Goal: Information Seeking & Learning: Check status

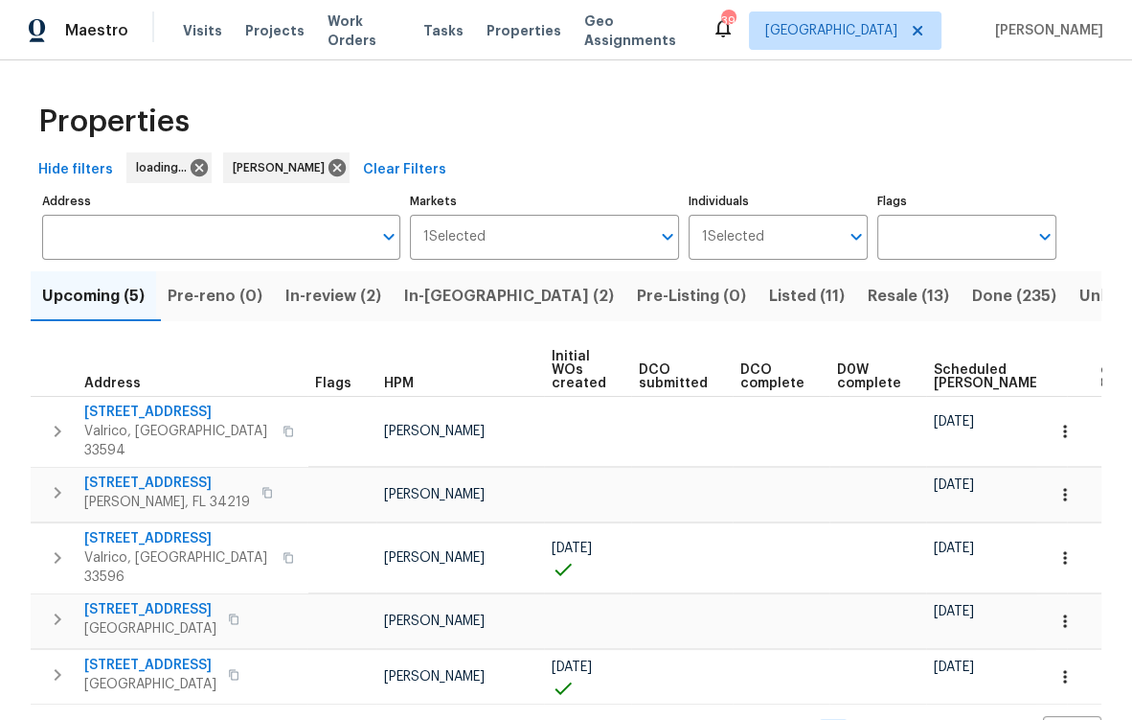
click at [459, 293] on span "In-reno (2)" at bounding box center [509, 296] width 210 height 27
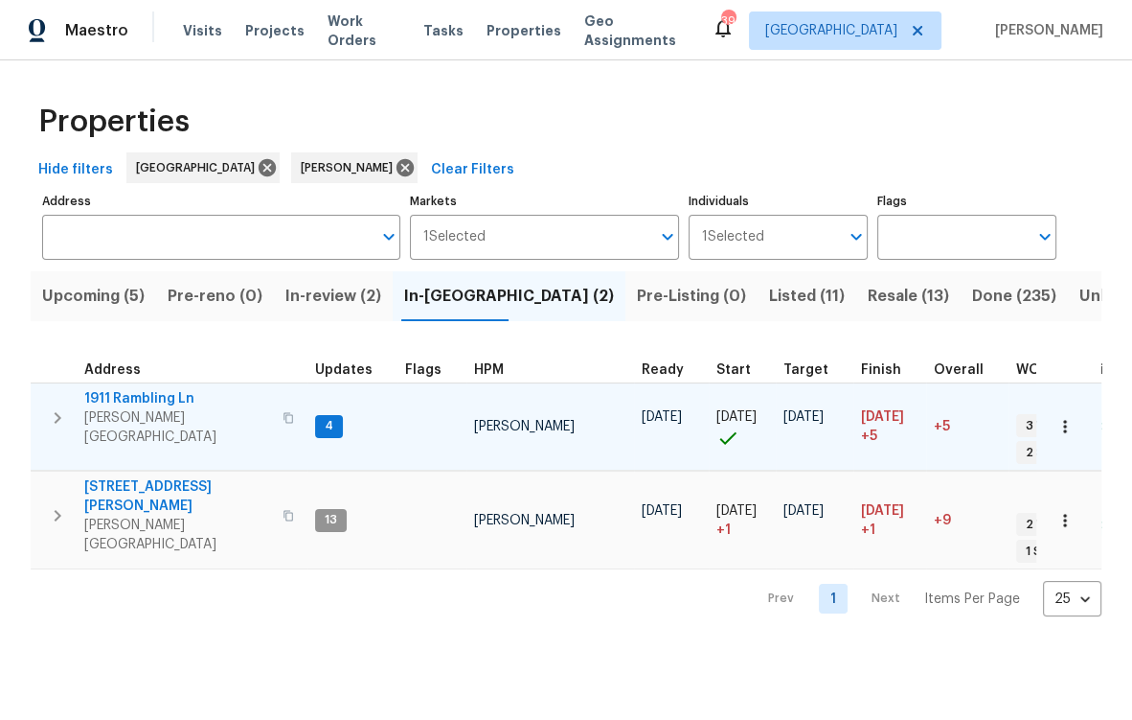
click at [135, 395] on span "1911 Rambling Ln" at bounding box center [177, 398] width 187 height 19
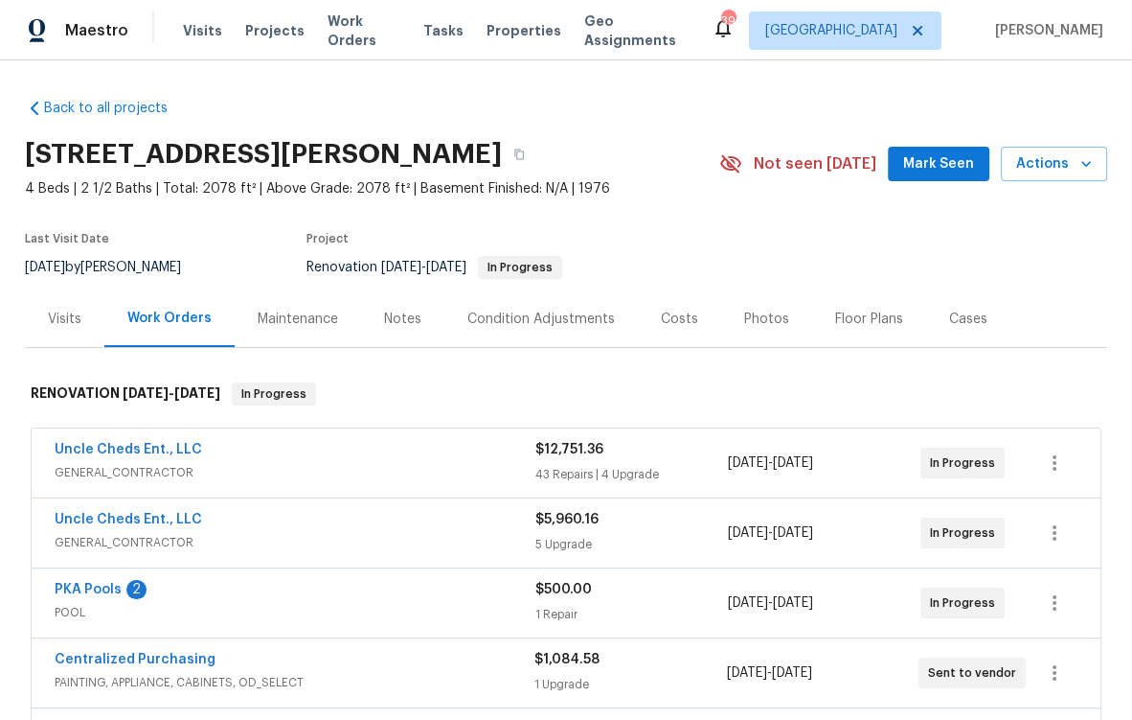
click at [312, 313] on div "Maintenance" at bounding box center [298, 318] width 80 height 19
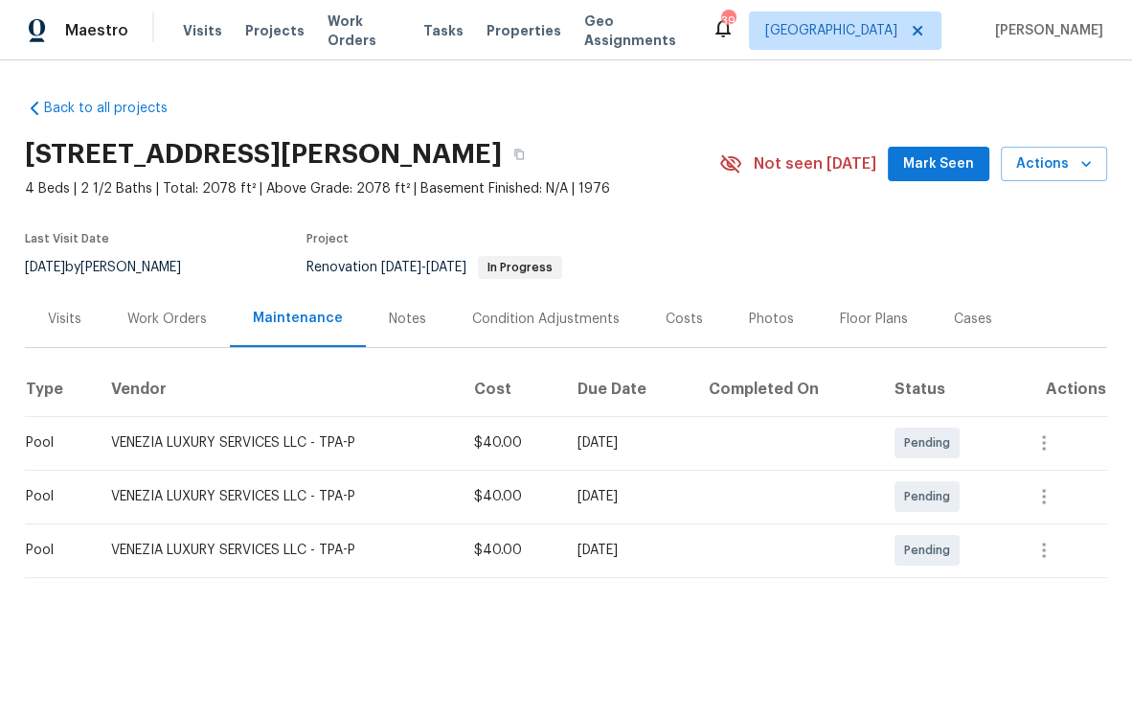
click at [166, 324] on div "Work Orders" at bounding box center [167, 318] width 80 height 19
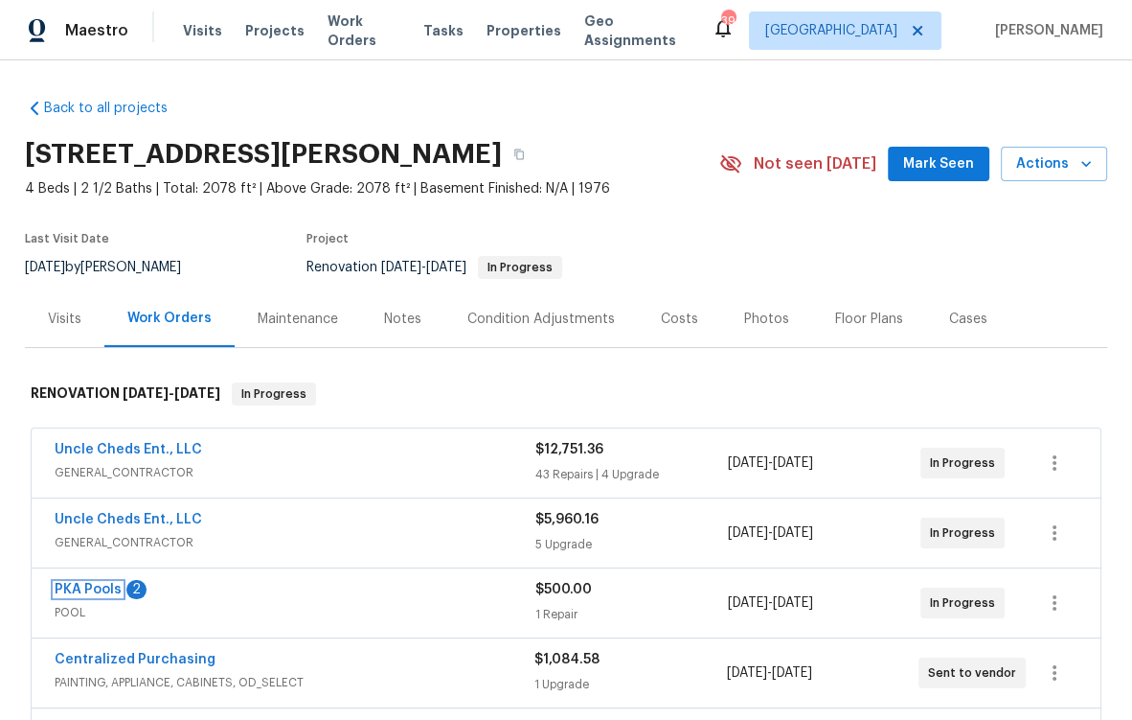
click at [89, 588] on link "PKA Pools" at bounding box center [88, 589] width 67 height 13
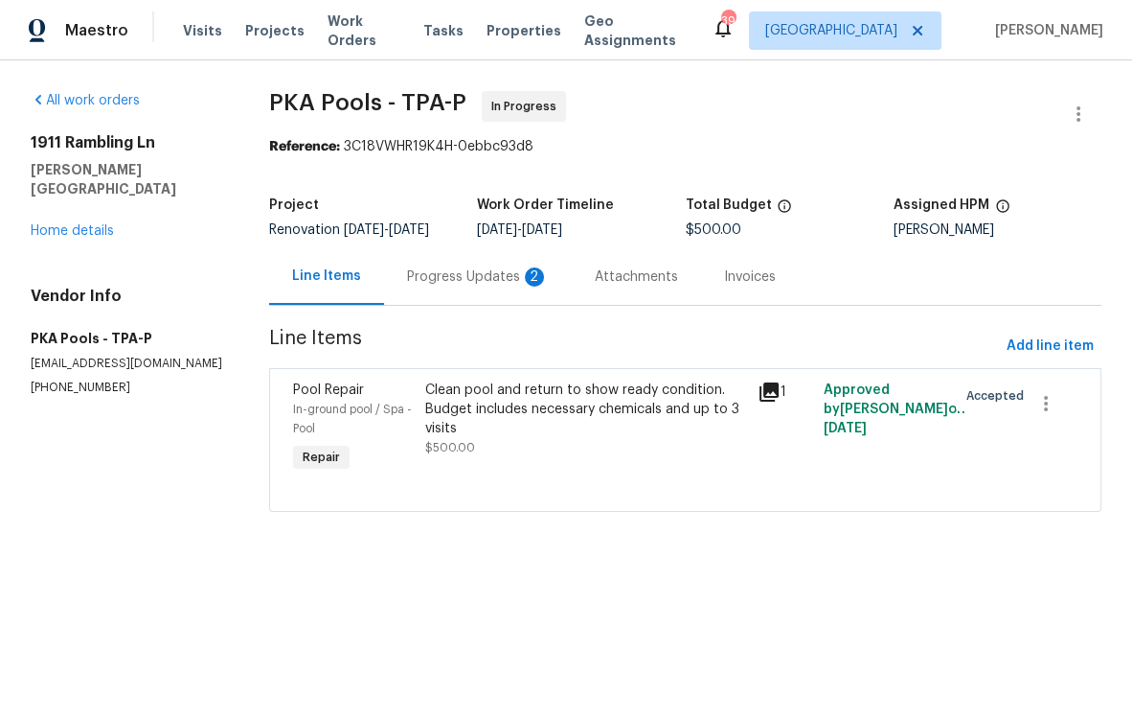
click at [486, 286] on div "Progress Updates 2" at bounding box center [478, 276] width 142 height 19
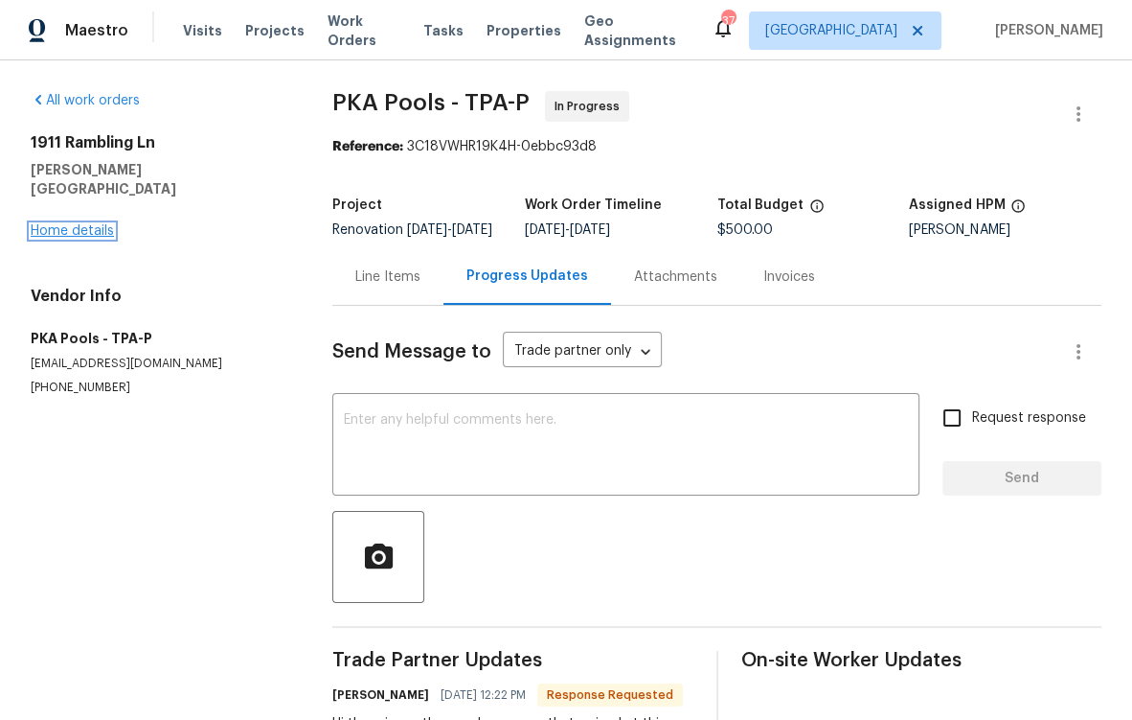
click at [89, 224] on link "Home details" at bounding box center [72, 230] width 83 height 13
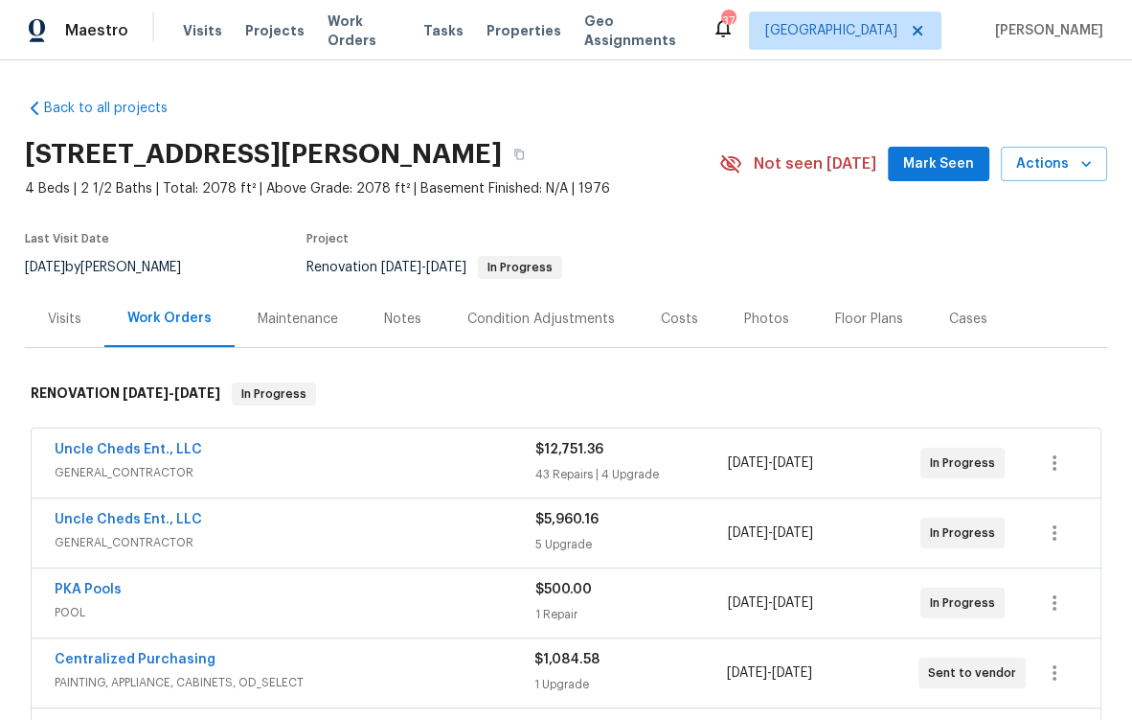
click at [313, 324] on div "Maintenance" at bounding box center [298, 318] width 80 height 19
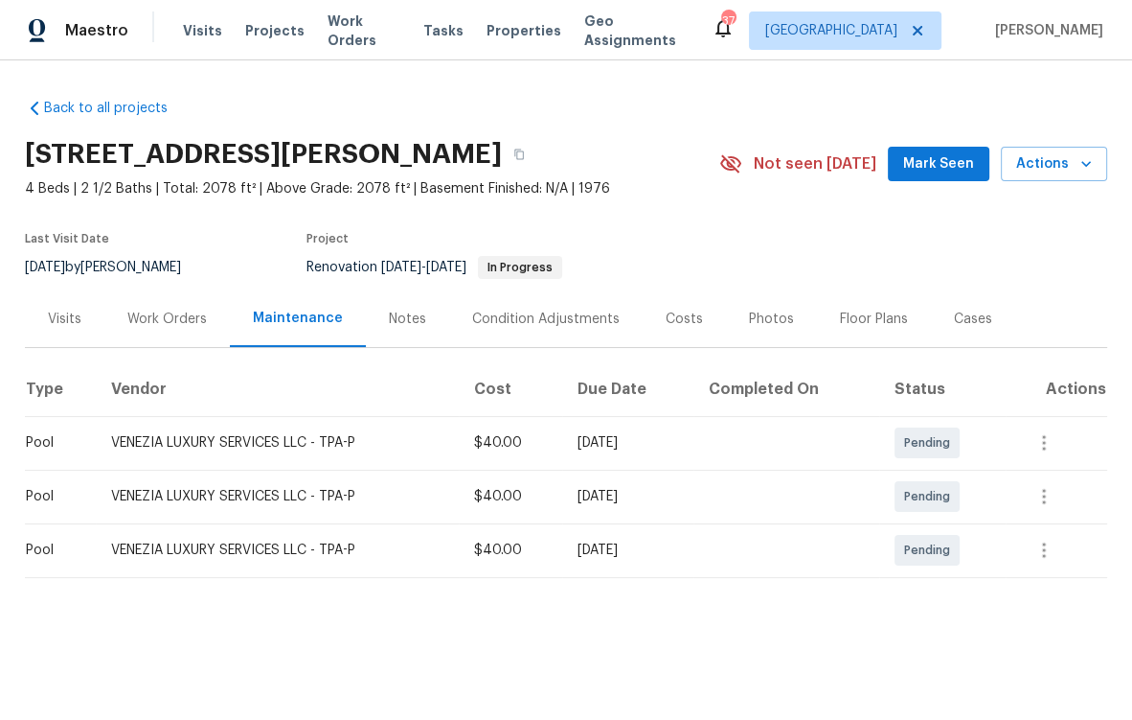
click at [179, 320] on div "Work Orders" at bounding box center [167, 318] width 80 height 19
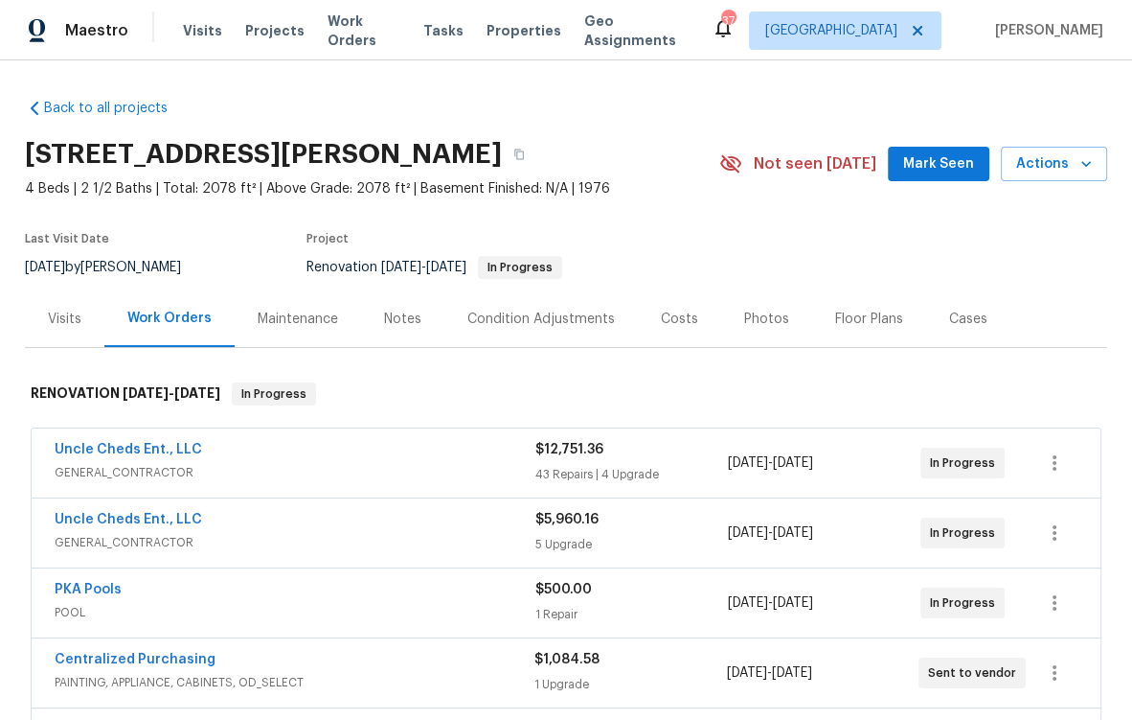
click at [309, 323] on div "Maintenance" at bounding box center [298, 318] width 80 height 19
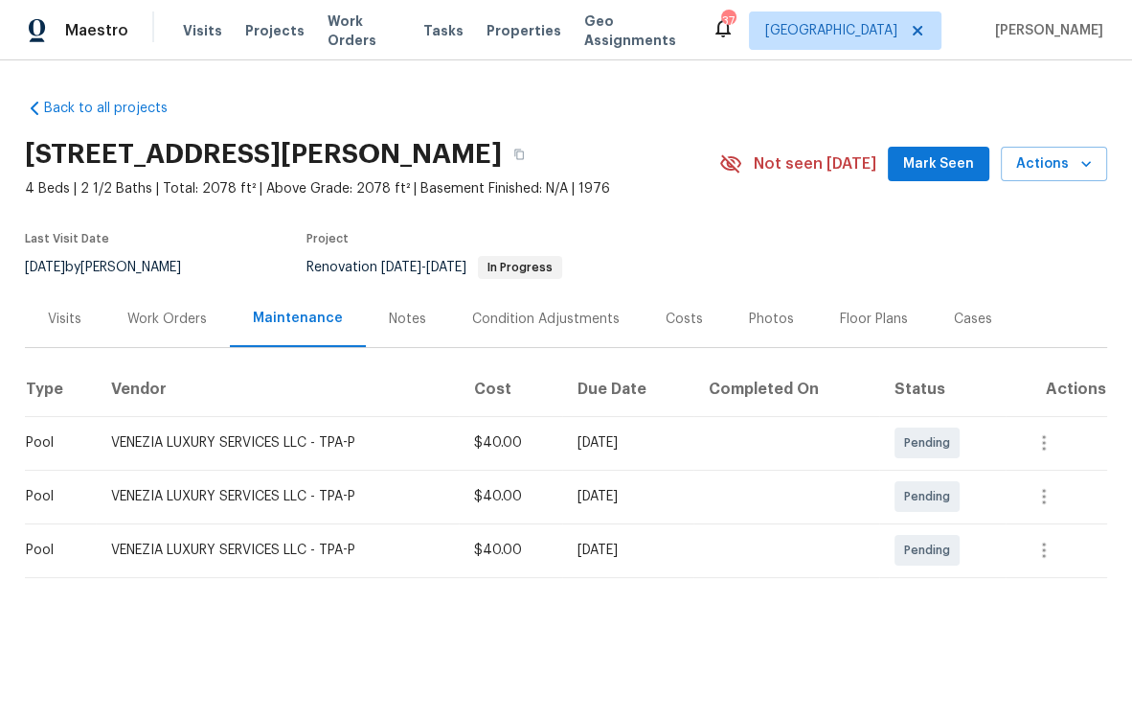
click at [190, 321] on div "Work Orders" at bounding box center [167, 318] width 80 height 19
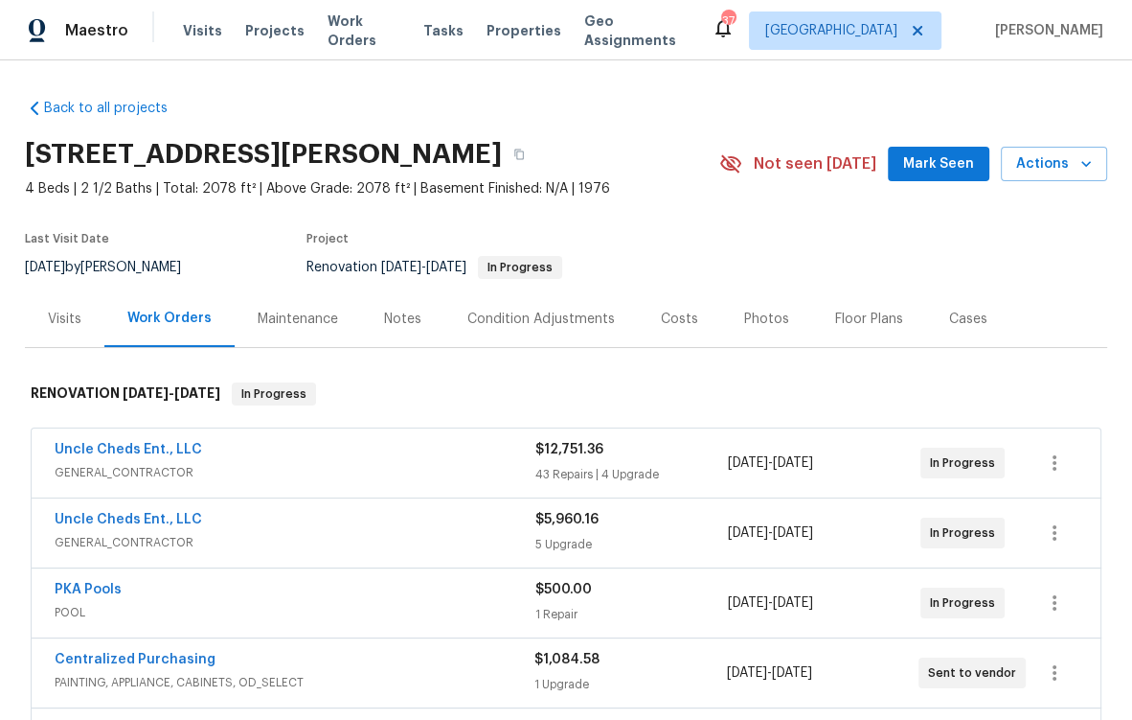
click at [122, 583] on div "PKA Pools" at bounding box center [295, 591] width 481 height 23
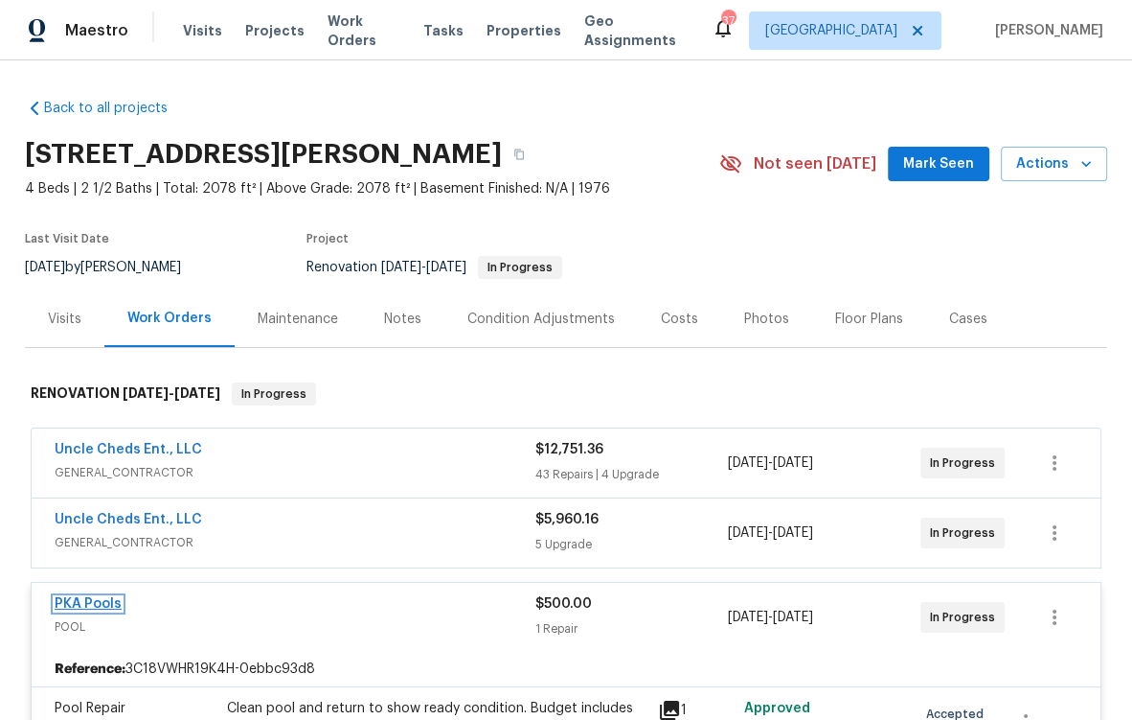
click at [100, 601] on link "PKA Pools" at bounding box center [88, 603] width 67 height 13
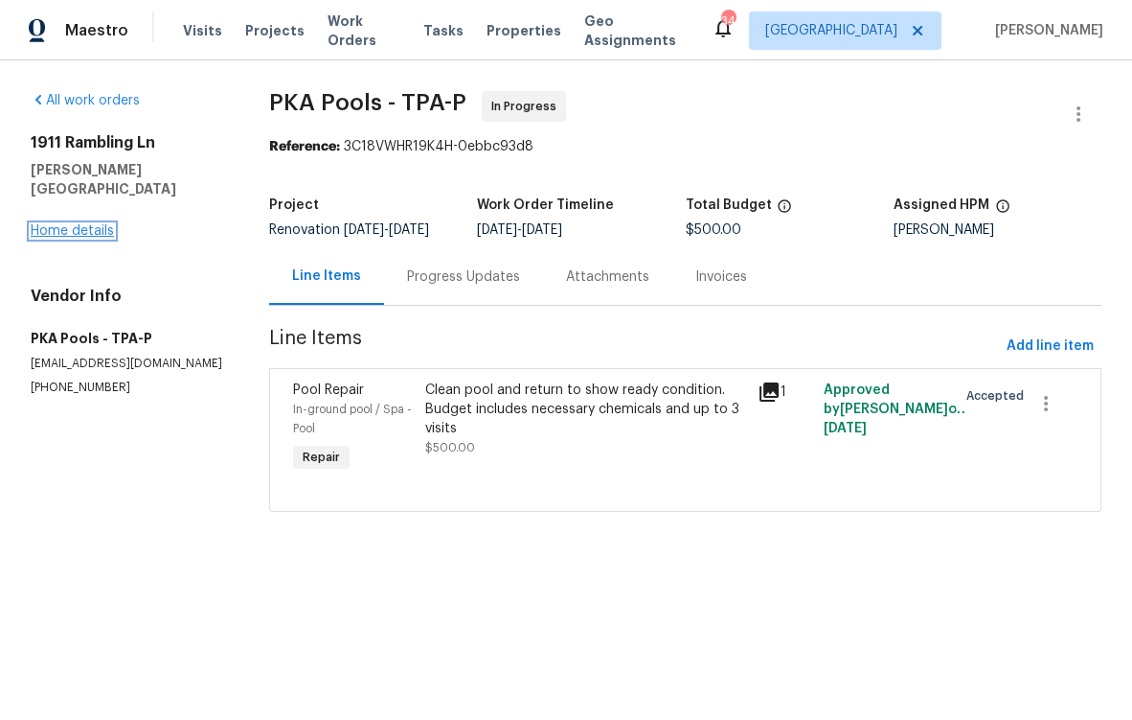
click at [76, 224] on link "Home details" at bounding box center [72, 230] width 83 height 13
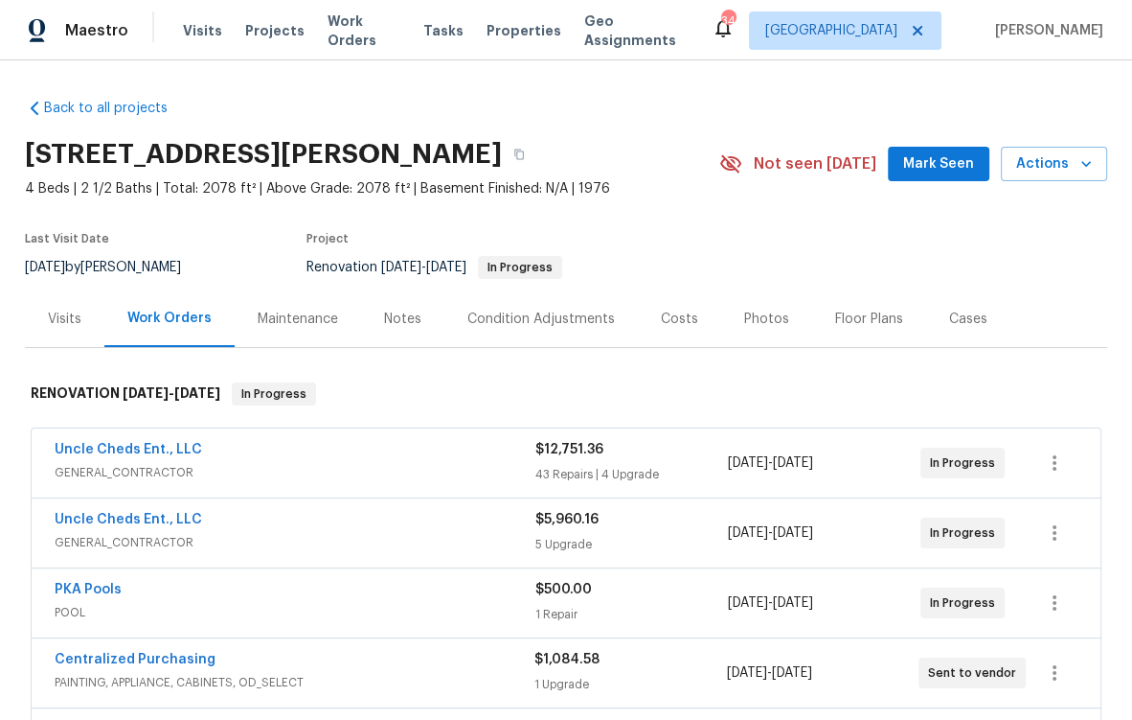
click at [315, 318] on div "Maintenance" at bounding box center [298, 318] width 80 height 19
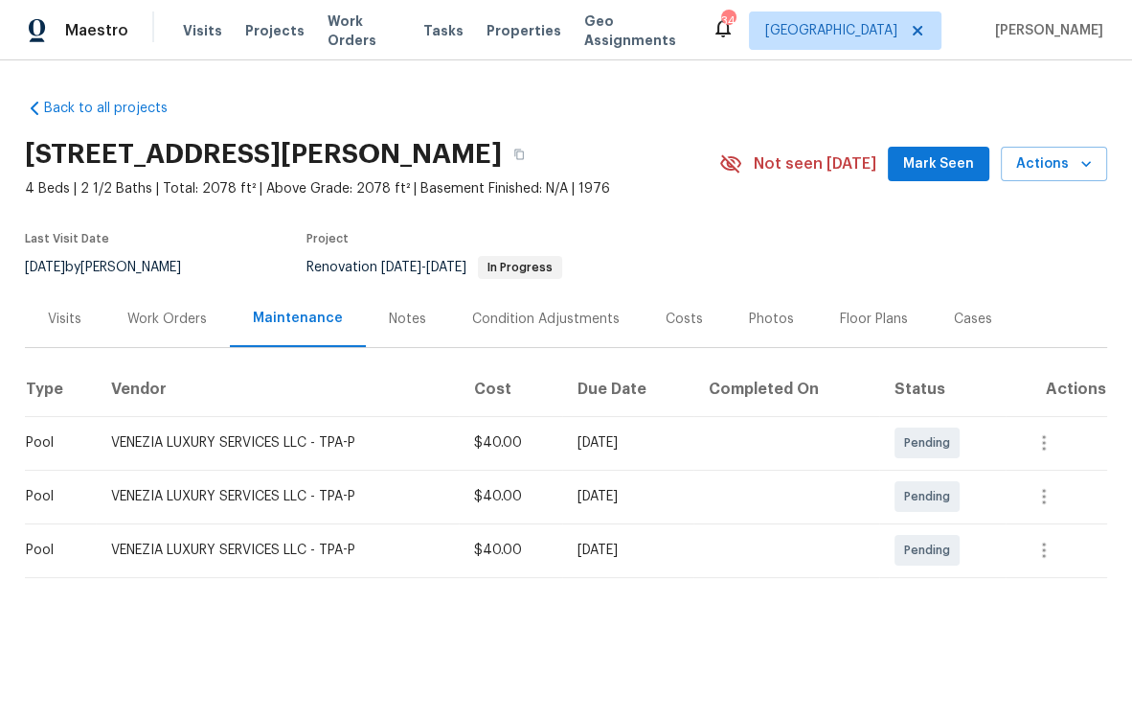
click at [9, 119] on div "Back to all projects [STREET_ADDRESS][PERSON_NAME] 4 Beds | 2 1/2 Baths | Total…" at bounding box center [566, 376] width 1132 height 632
click at [560, 163] on div "[STREET_ADDRESS][PERSON_NAME]" at bounding box center [372, 154] width 695 height 50
click at [515, 150] on icon "button" at bounding box center [520, 154] width 10 height 11
click at [515, 152] on button "button" at bounding box center [519, 154] width 34 height 34
click at [397, 319] on div "Notes" at bounding box center [407, 318] width 37 height 19
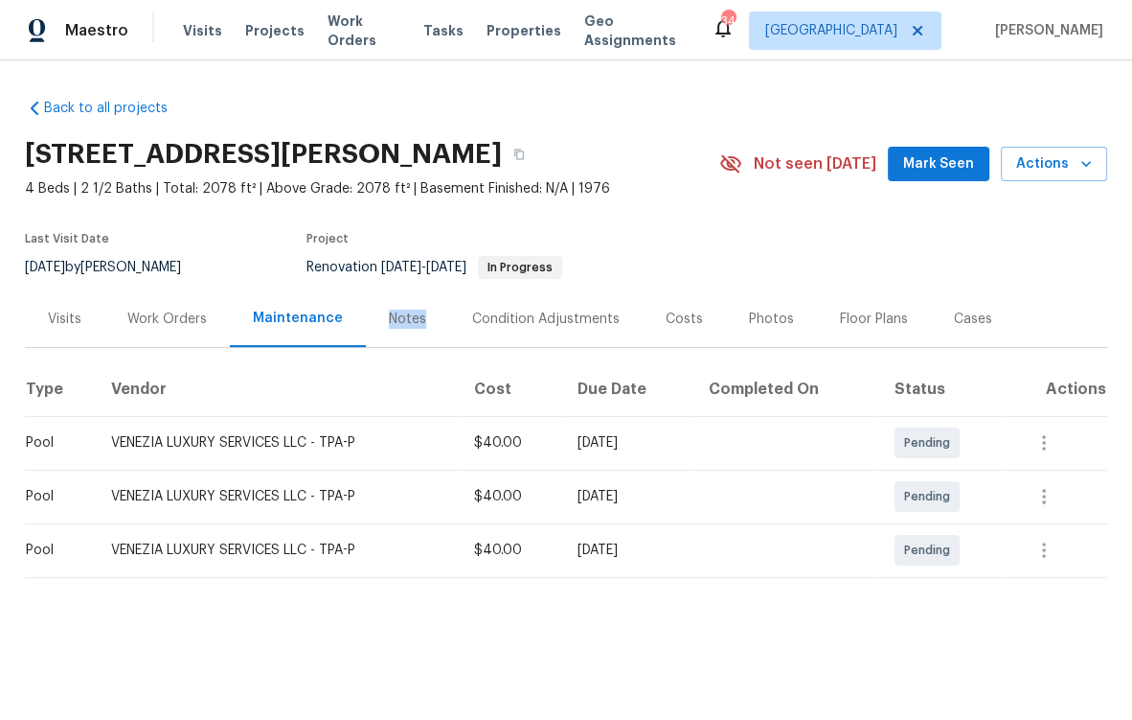
click at [397, 319] on div "Notes" at bounding box center [407, 318] width 37 height 19
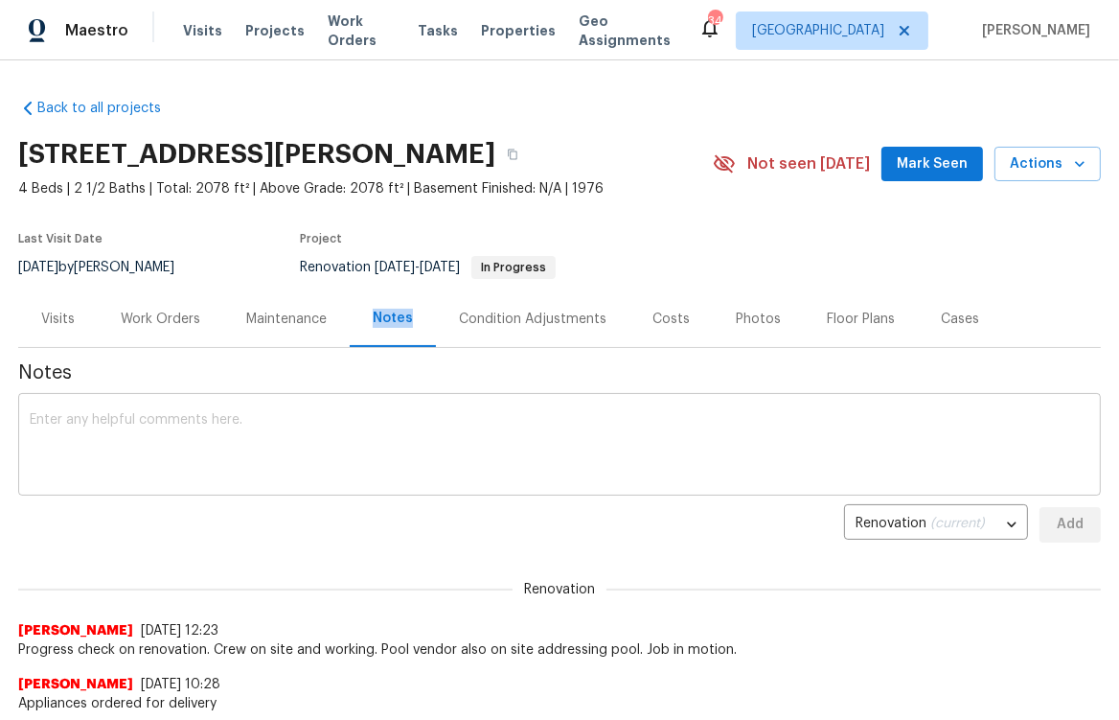
click at [371, 418] on textarea at bounding box center [560, 446] width 1060 height 67
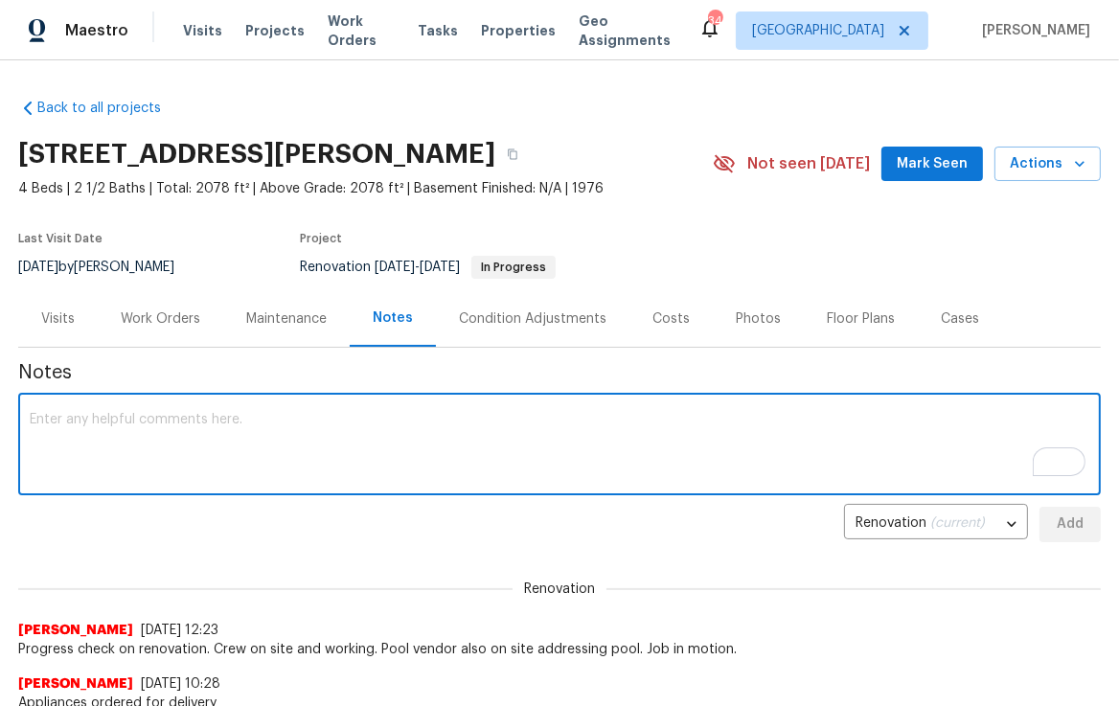
click at [284, 319] on div "Maintenance" at bounding box center [286, 318] width 80 height 19
